Goal: Information Seeking & Learning: Learn about a topic

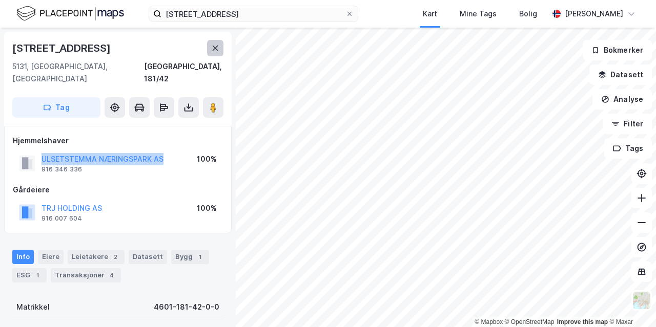
click at [215, 48] on icon at bounding box center [216, 48] width 6 height 5
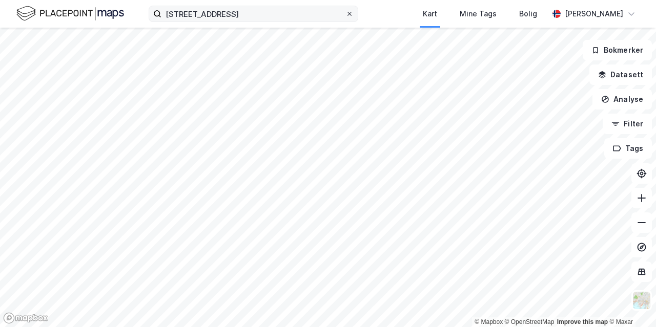
click at [350, 15] on icon at bounding box center [349, 14] width 6 height 6
click at [345, 15] on input "[STREET_ADDRESS]" at bounding box center [253, 13] width 184 height 15
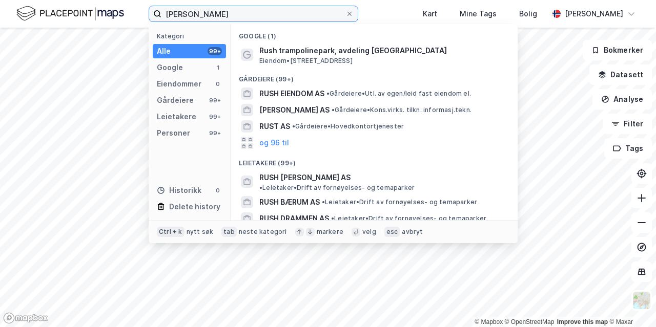
drag, startPoint x: 251, startPoint y: 19, endPoint x: 159, endPoint y: 18, distance: 91.2
click at [161, 18] on input "[PERSON_NAME]" at bounding box center [253, 13] width 184 height 15
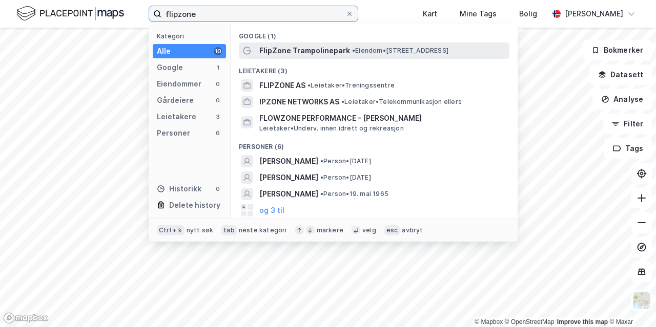
type input "flipzone"
click at [277, 54] on span "FlipZone Trampolinepark" at bounding box center [304, 51] width 91 height 12
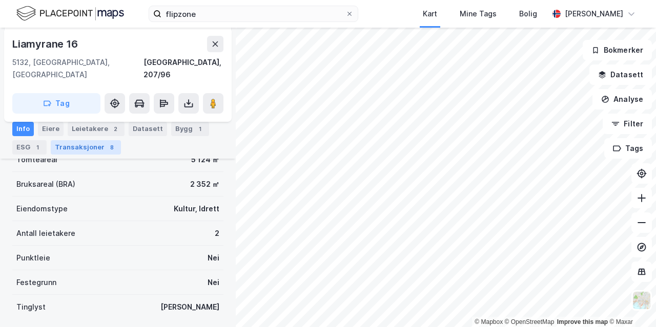
scroll to position [230, 0]
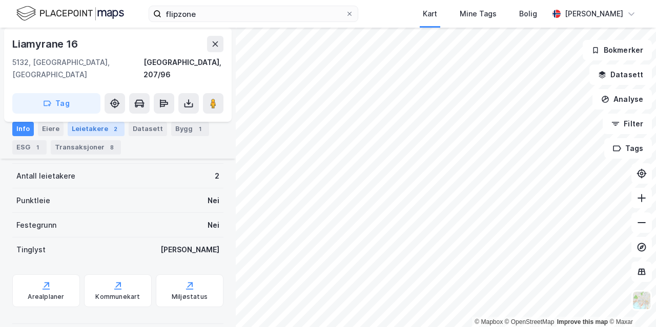
click at [90, 130] on div "Leietakere 2" at bounding box center [96, 129] width 57 height 14
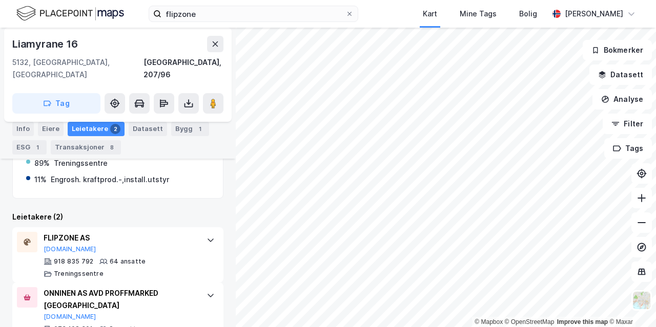
scroll to position [233, 0]
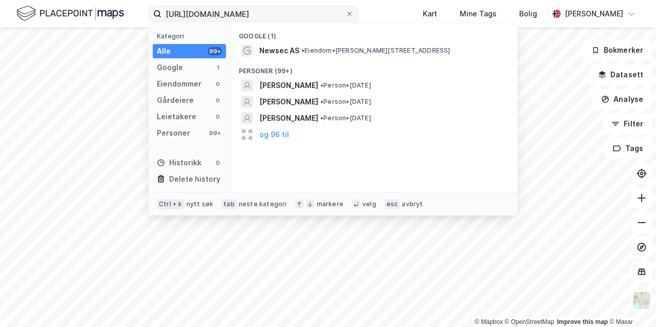
drag, startPoint x: 312, startPoint y: 18, endPoint x: 146, endPoint y: -2, distance: 167.1
click at [161, 6] on input "https://app.newsecmaps.com/discover" at bounding box center [253, 13] width 184 height 15
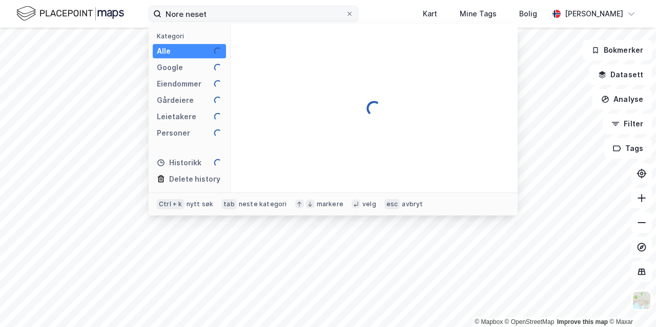
type input "Nore neset"
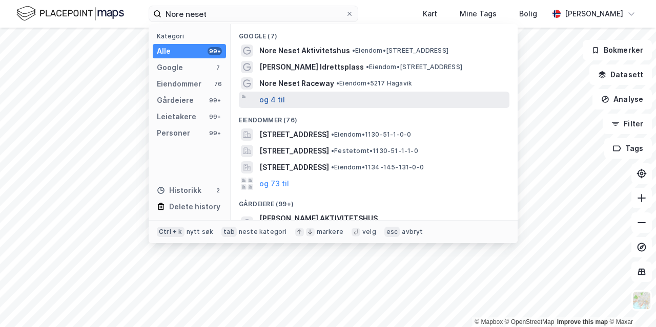
click at [275, 98] on button "og 4 til" at bounding box center [272, 100] width 26 height 12
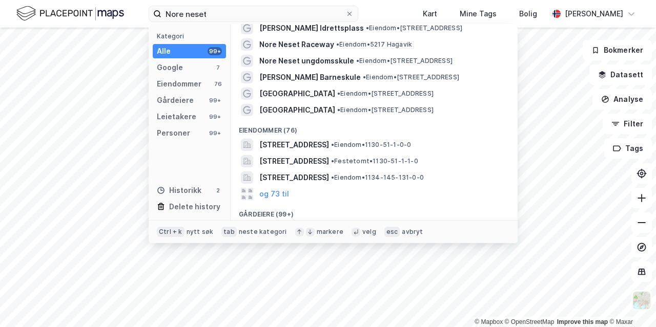
scroll to position [117, 0]
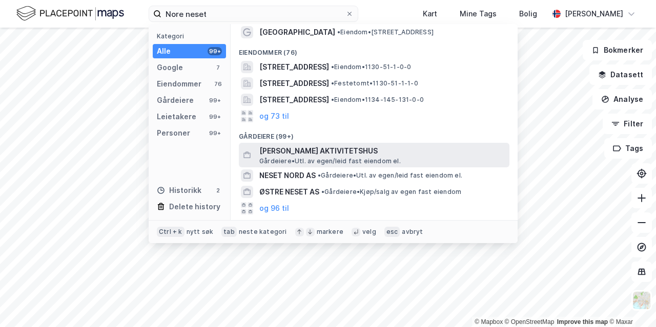
click at [306, 151] on span "STIFTELSEN NORE NESET AKTIVITETSHUS" at bounding box center [382, 151] width 246 height 12
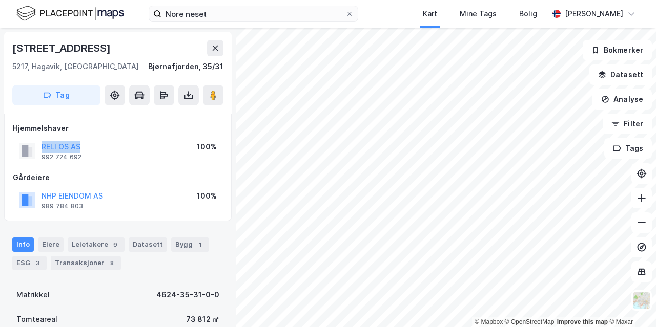
drag, startPoint x: 95, startPoint y: 148, endPoint x: 40, endPoint y: 145, distance: 54.9
click at [40, 145] on div "RELI OS AS 992 724 692 100%" at bounding box center [118, 151] width 210 height 25
copy button "RELI OS AS"
drag, startPoint x: 117, startPoint y: 196, endPoint x: 38, endPoint y: 200, distance: 79.0
click at [38, 200] on div "NHP EIENDOM AS 989 784 803 100%" at bounding box center [118, 200] width 210 height 25
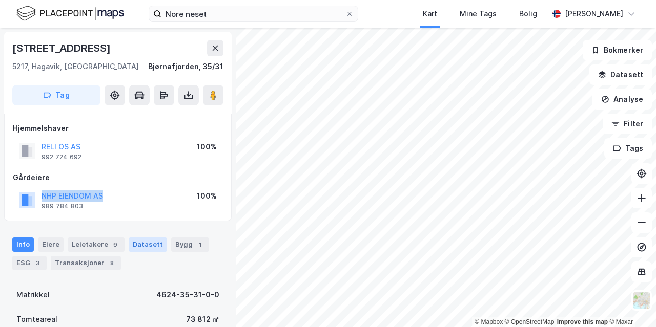
copy button "NHP EIENDOM AS"
click at [54, 245] on div "Eiere" at bounding box center [51, 245] width 26 height 14
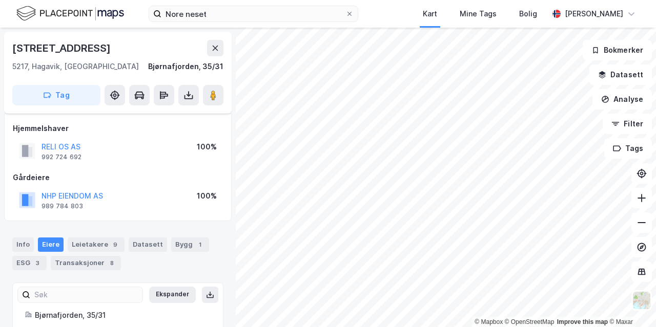
scroll to position [71, 0]
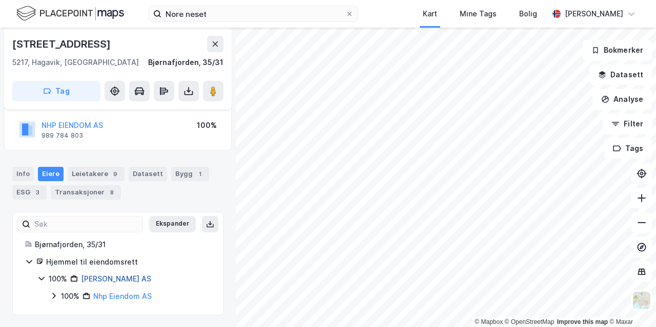
click at [106, 277] on link "Reli Os AS" at bounding box center [116, 279] width 70 height 9
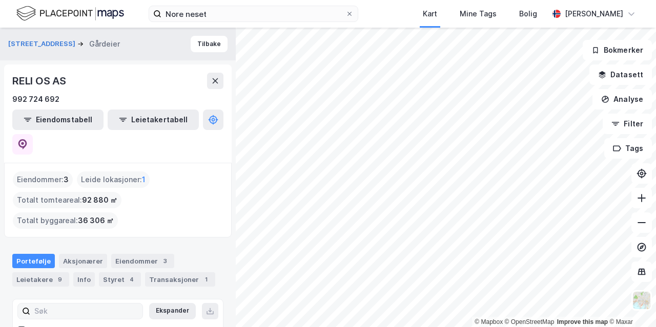
scroll to position [16, 0]
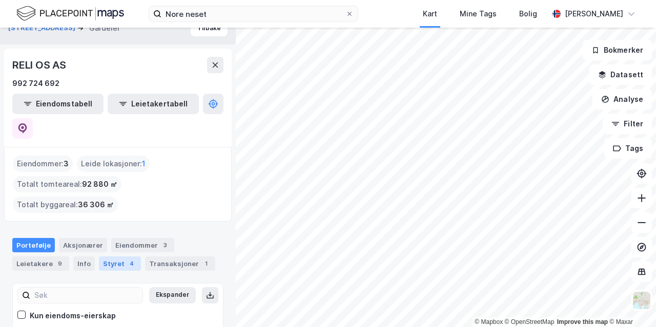
click at [115, 257] on div "Styret 4" at bounding box center [120, 264] width 42 height 14
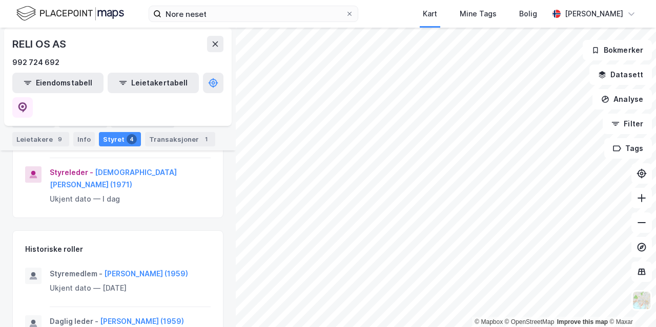
scroll to position [350, 0]
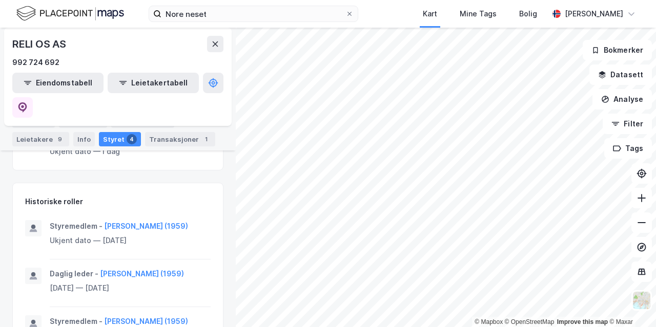
scroll to position [428, 0]
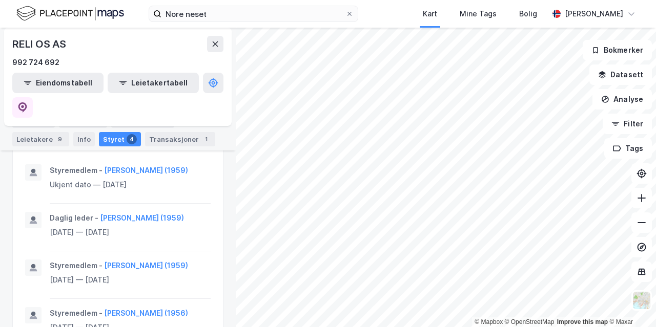
click at [112, 140] on div "Styret 4" at bounding box center [120, 139] width 42 height 14
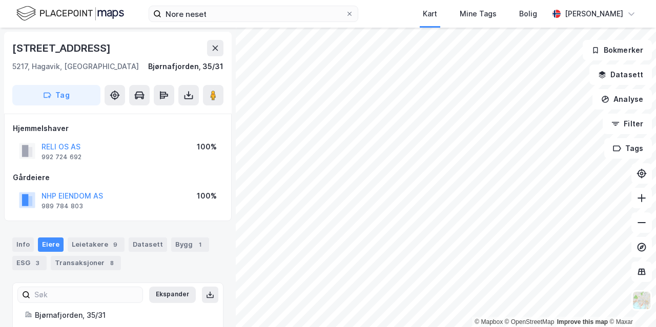
scroll to position [71, 0]
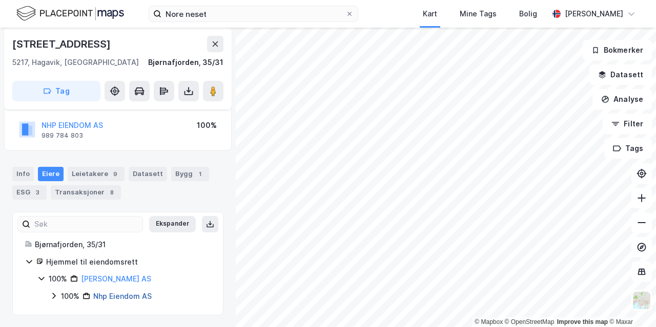
click at [135, 295] on link "Nhp Eiendom AS" at bounding box center [122, 296] width 58 height 9
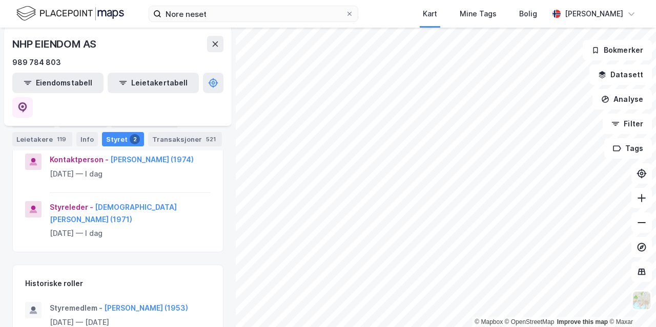
scroll to position [112, 0]
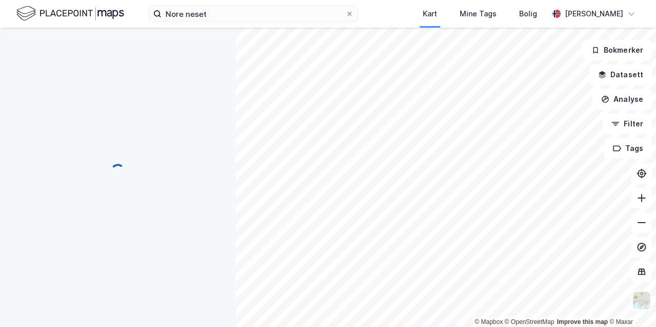
scroll to position [71, 0]
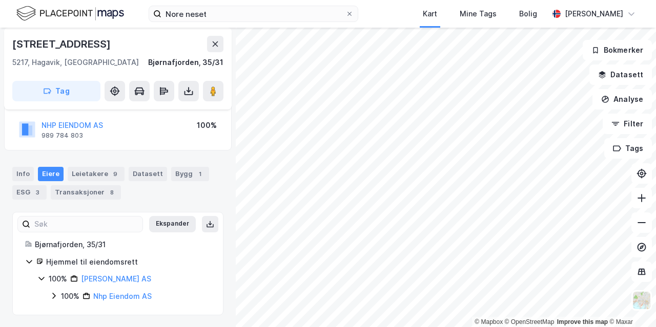
click at [233, 112] on div "© Mapbox © OpenStreetMap Improve this map © Maxar Ulvenvegen 344 5217, Hagavik,…" at bounding box center [328, 178] width 656 height 300
click at [351, 15] on icon at bounding box center [349, 14] width 6 height 6
click at [345, 15] on input "Nore neset" at bounding box center [253, 13] width 184 height 15
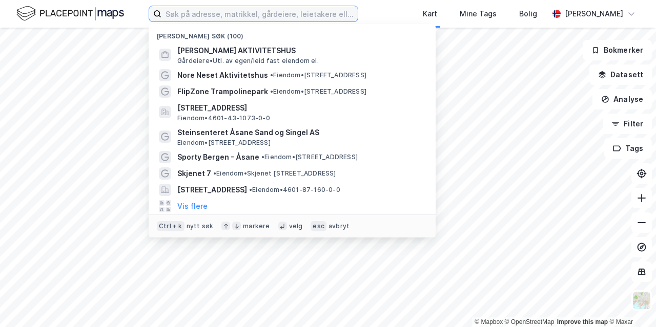
paste input "Kokstaddalen 11, 5257 Kokstad"
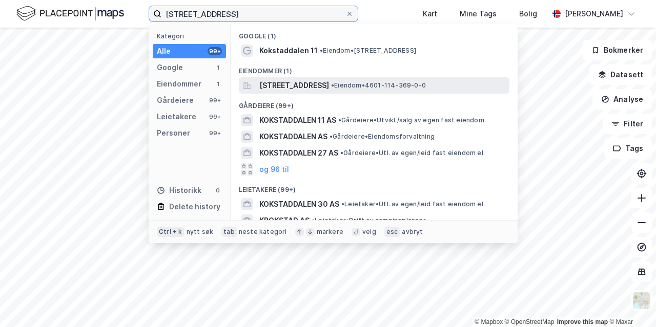
type input "Kokstaddalen 11, 5257 Kokstad"
click at [286, 86] on span "Kokstaddalen 11, 5257, KOKSTAD, BERGEN" at bounding box center [294, 85] width 70 height 12
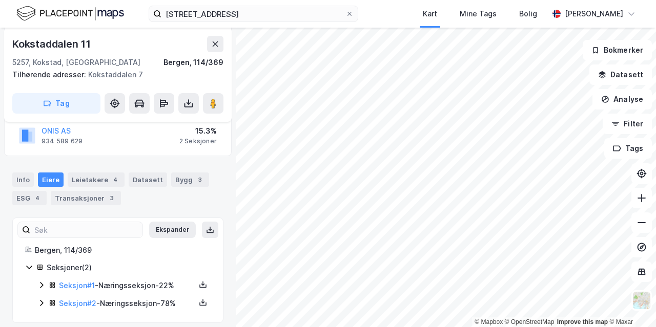
scroll to position [158, 0]
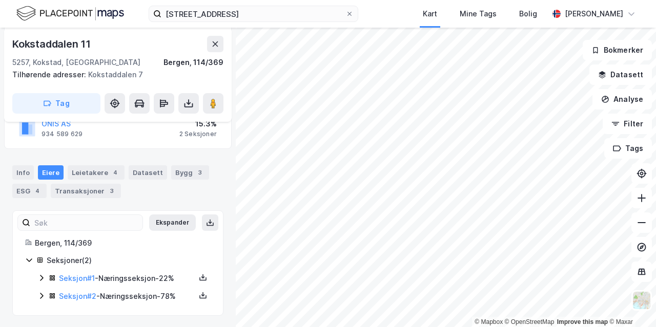
click at [130, 296] on div "Seksjon # 2 - Næringsseksjon - 78%" at bounding box center [127, 297] width 136 height 12
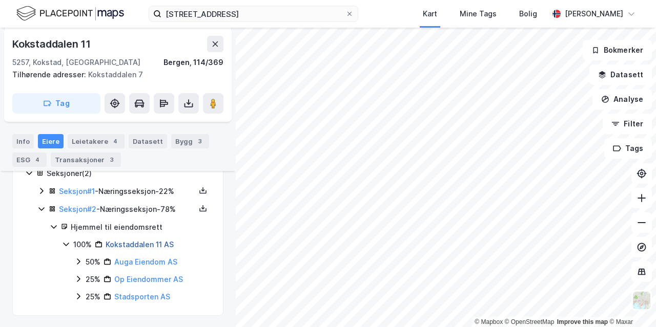
click at [126, 246] on link "Kokstaddalen 11 AS" at bounding box center [140, 244] width 68 height 9
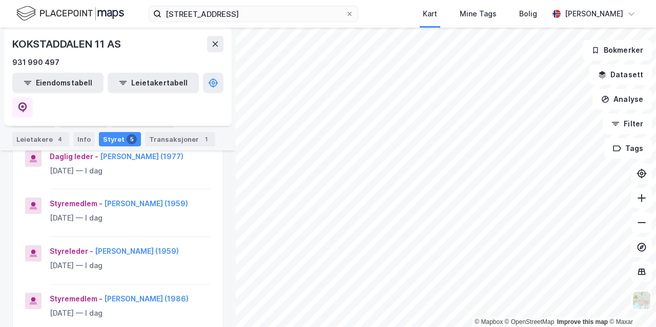
scroll to position [352, 0]
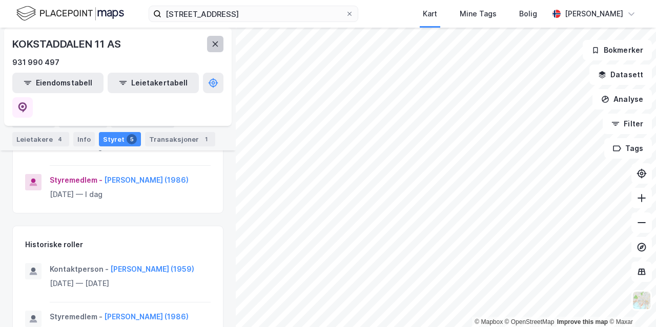
click at [217, 43] on icon at bounding box center [215, 44] width 8 height 8
